Goal: Contribute content: Contribute content

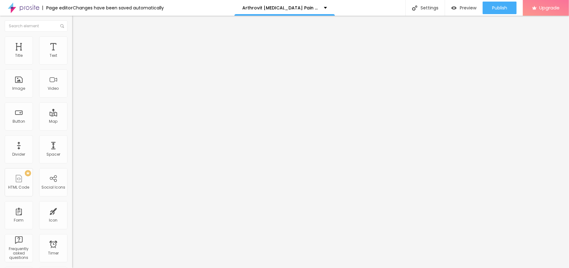
click at [72, 54] on span "Add image" at bounding box center [85, 51] width 26 height 5
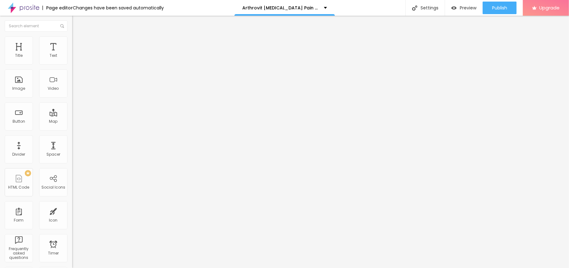
click at [72, 63] on input "text" at bounding box center [109, 60] width 75 height 6
paste input "Arthrovit [MEDICAL_DATA] Pain Relief Cream [GEOGRAPHIC_DATA]"
type input "Arthrovit [MEDICAL_DATA] Pain Relief Cream [GEOGRAPHIC_DATA]"
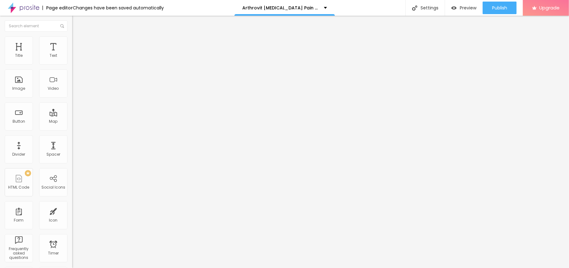
drag, startPoint x: 39, startPoint y: 171, endPoint x: 2, endPoint y: 162, distance: 38.4
click at [72, 143] on div "Change image Image description (Alt) Arthrovit [MEDICAL_DATA] Pain Relief Cream…" at bounding box center [108, 96] width 72 height 94
paste input "[DOMAIN_NAME][URL][MEDICAL_DATA]"
type input "[URL][DOMAIN_NAME][MEDICAL_DATA]"
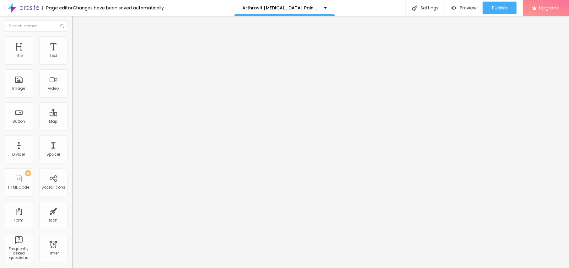
scroll to position [0, 0]
drag, startPoint x: 30, startPoint y: 69, endPoint x: 0, endPoint y: 69, distance: 29.5
click at [72, 69] on div "Text Click me Align Size Default Small Default Big Link URL https:// Open in ne…" at bounding box center [108, 94] width 72 height 91
paste input "😍👇SHOP NOW😍👇"
type input "😍👇SHOP NOW😍👇"
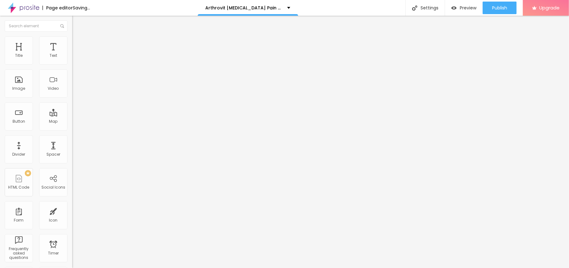
drag, startPoint x: 32, startPoint y: 131, endPoint x: 0, endPoint y: 129, distance: 31.7
click at [72, 129] on div "Text 😍👇SHOP NOW😍👇 Align Size Default Small Default Big Link URL https:// Open i…" at bounding box center [108, 94] width 72 height 91
paste input "[URL][DOMAIN_NAME][MEDICAL_DATA]"
type input "[URL][DOMAIN_NAME][MEDICAL_DATA]"
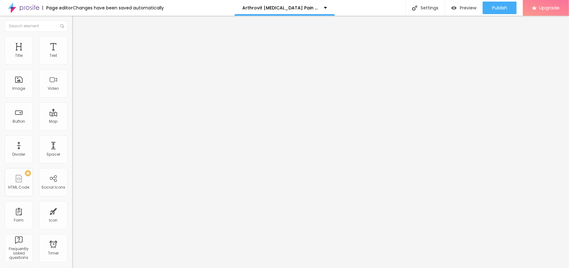
scroll to position [0, 0]
click at [72, 93] on button "button" at bounding box center [76, 89] width 9 height 7
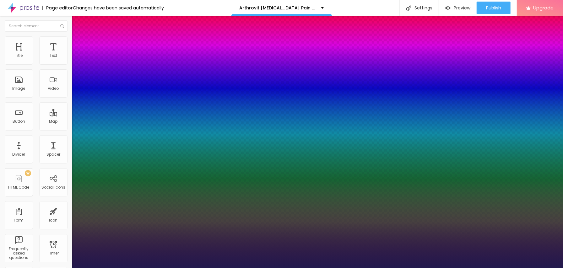
type input "1"
type input "20"
type input "1"
type input "24"
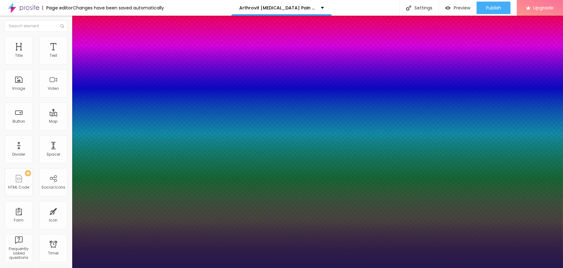
type input "24"
type input "1"
type input "27"
type input "1"
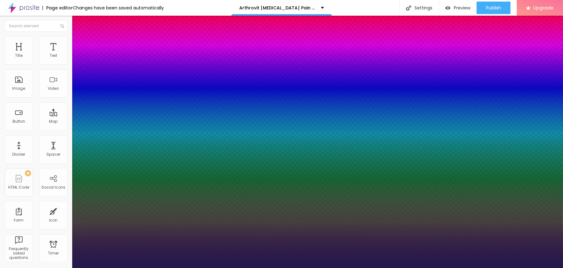
type input "32"
type input "1"
type input "27"
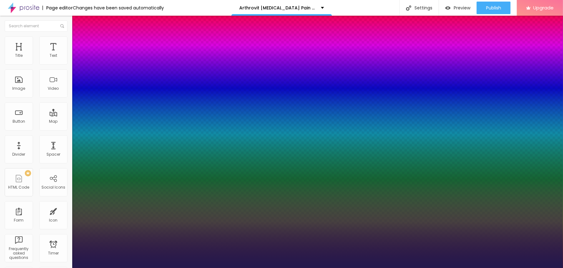
type input "1"
drag, startPoint x: 86, startPoint y: 177, endPoint x: 90, endPoint y: 177, distance: 4.4
type input "27"
type input "1"
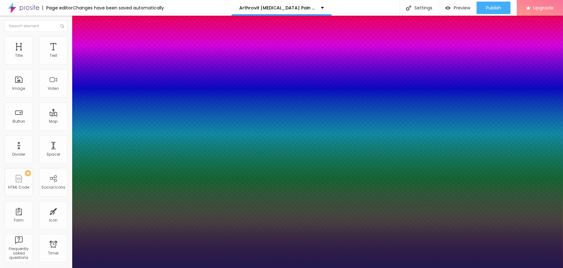
click at [211, 268] on div at bounding box center [281, 268] width 563 height 0
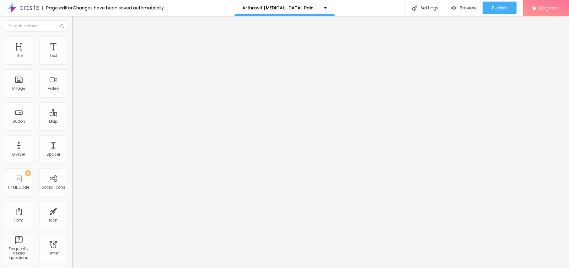
click at [77, 56] on icon "button" at bounding box center [77, 55] width 1 height 1
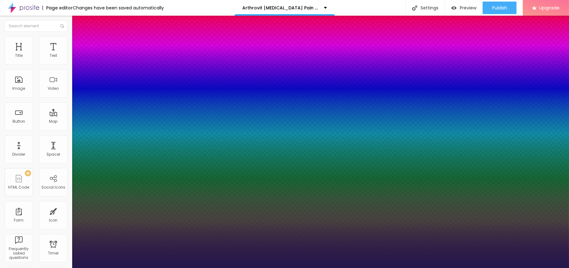
type input "1"
type input "19"
type input "1"
type input "20"
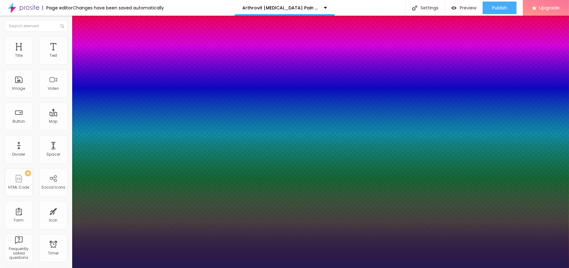
type input "20"
type input "1"
type input "21"
type input "1"
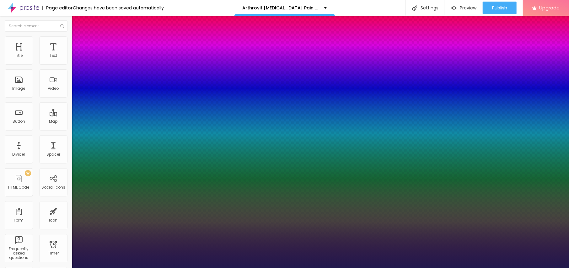
type input "22"
type input "1"
type input "23"
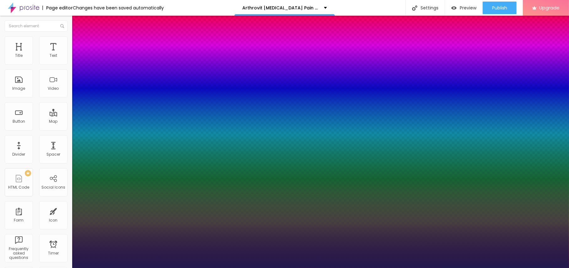
type input "1"
type input "22"
type input "1"
type input "21"
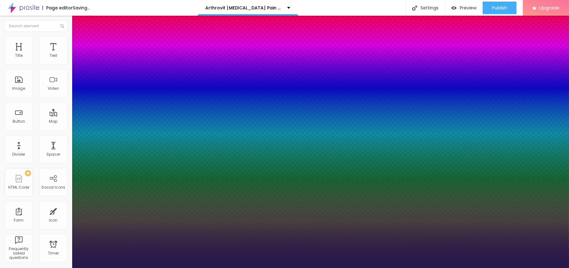
type input "21"
type input "1"
type input "19"
type input "1"
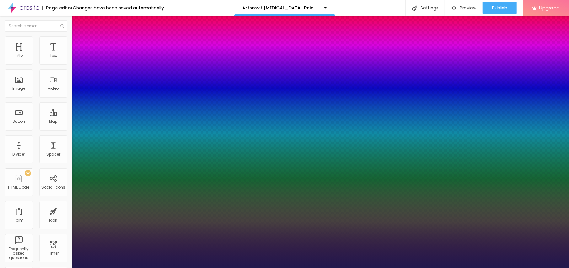
type input "18"
type input "1"
type input "19"
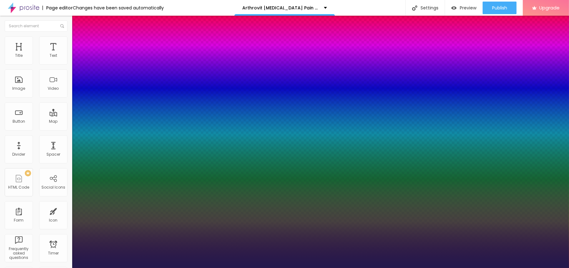
type input "1"
type input "20"
type input "1"
type input "20"
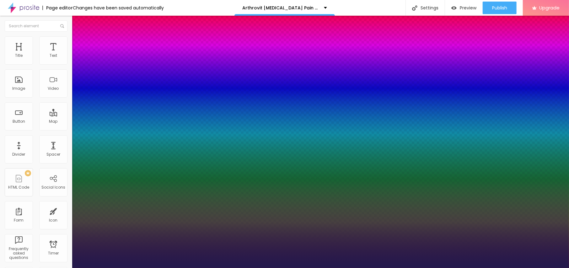
click at [214, 268] on div at bounding box center [284, 268] width 569 height 0
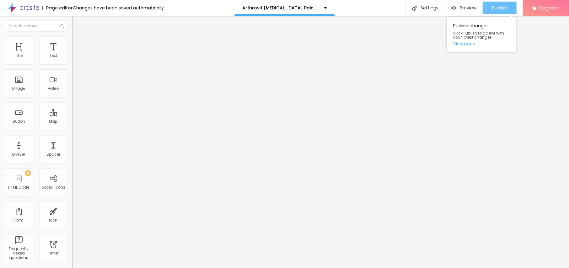
click at [495, 8] on span "Publish" at bounding box center [499, 7] width 15 height 5
click at [466, 42] on link "View page" at bounding box center [481, 44] width 57 height 4
